Goal: Information Seeking & Learning: Learn about a topic

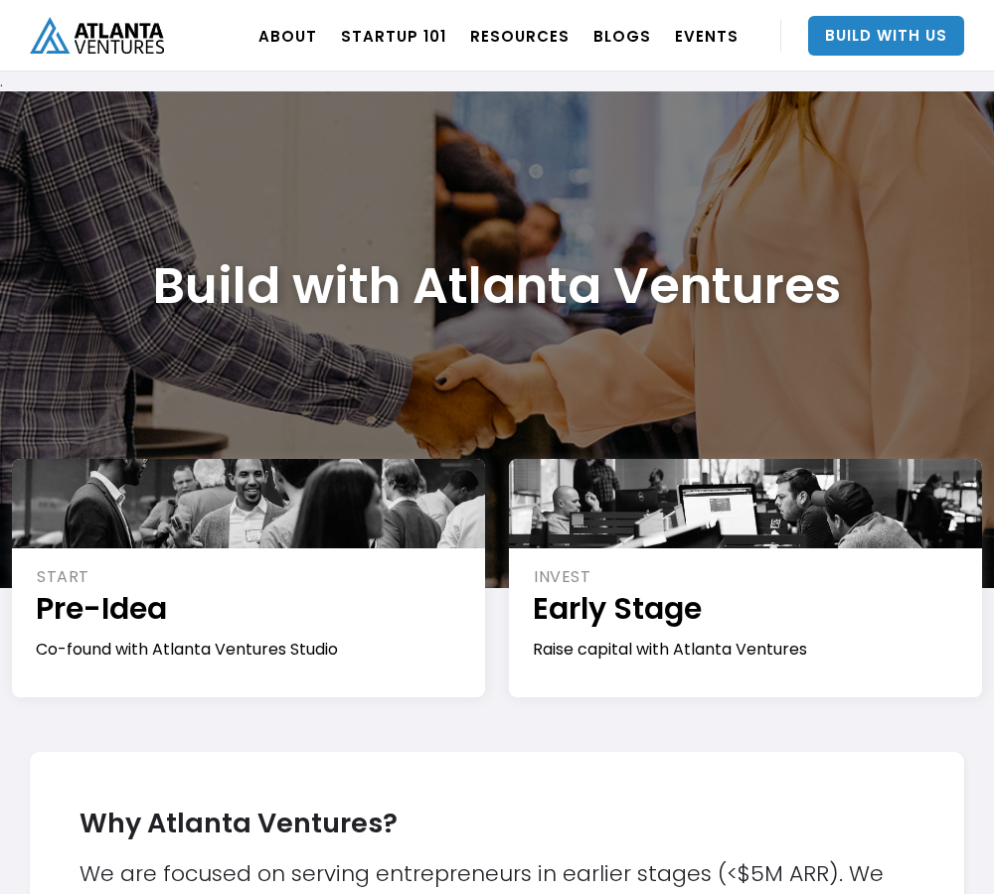
scroll to position [1215, 0]
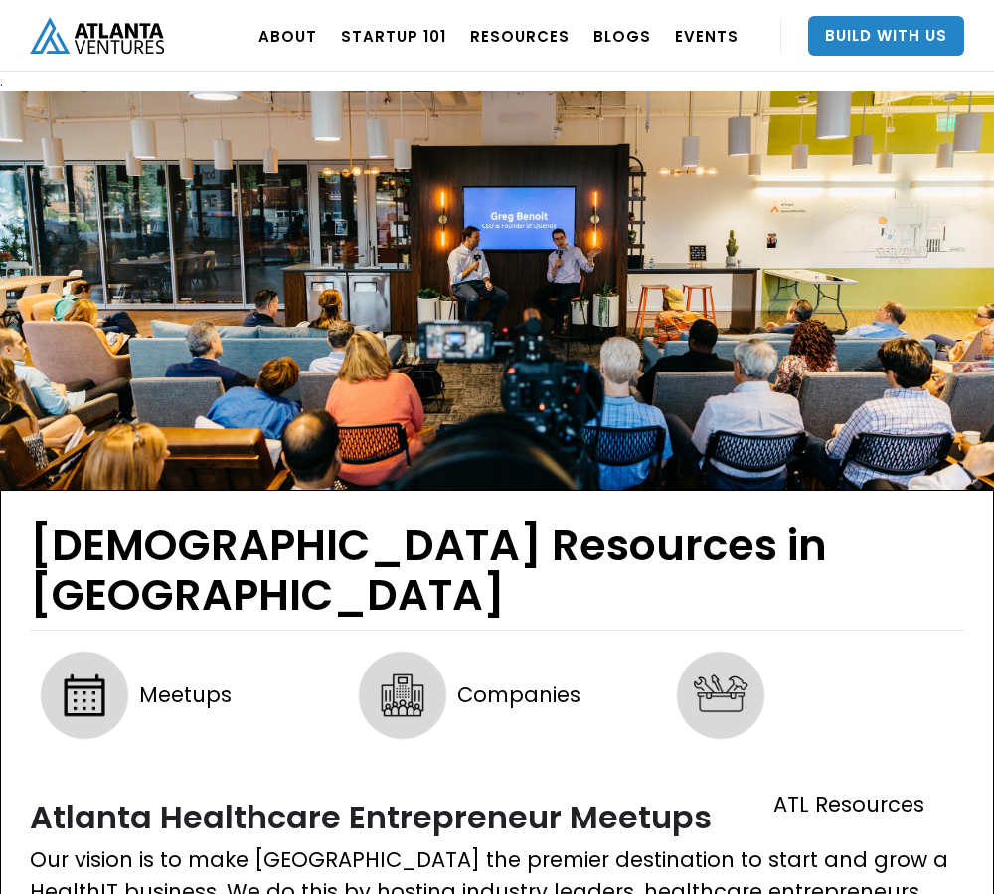
scroll to position [1347, 0]
